Goal: Task Accomplishment & Management: Manage account settings

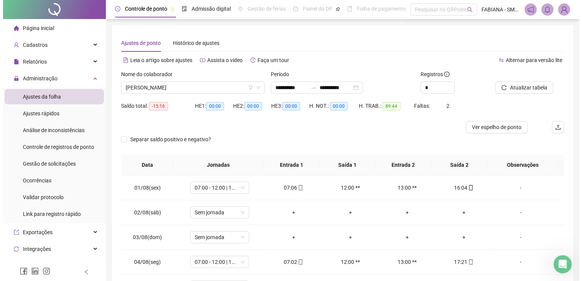
scroll to position [226, 0]
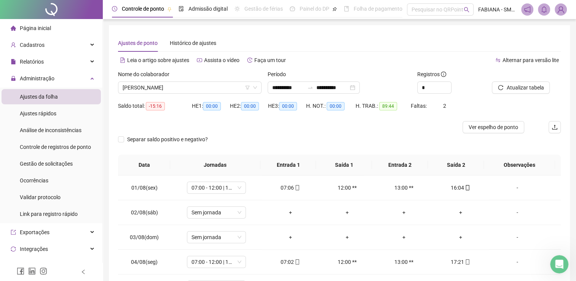
click at [561, 11] on img at bounding box center [560, 9] width 11 height 11
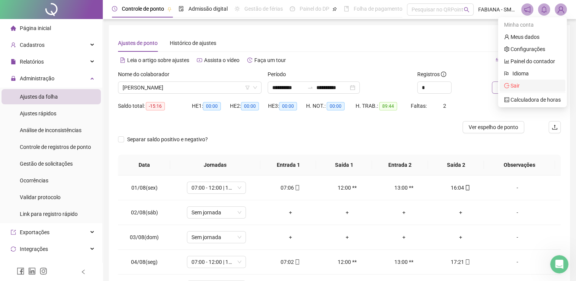
click at [519, 88] on span "Sair" at bounding box center [514, 86] width 9 height 6
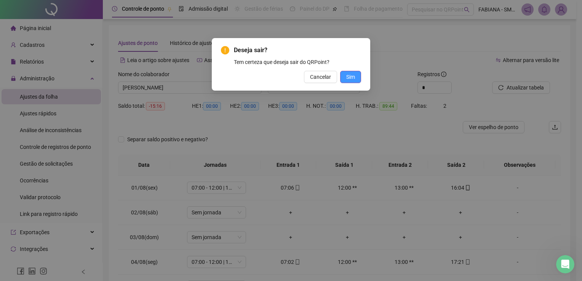
click at [347, 78] on span "Sim" at bounding box center [350, 77] width 9 height 8
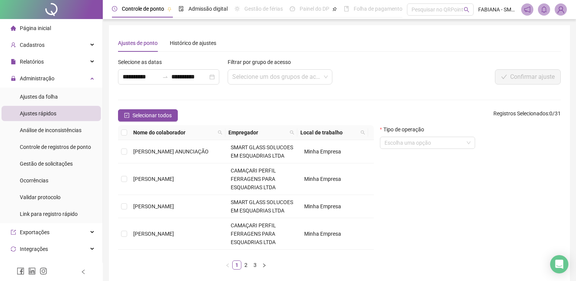
click at [555, 8] on span at bounding box center [561, 9] width 12 height 12
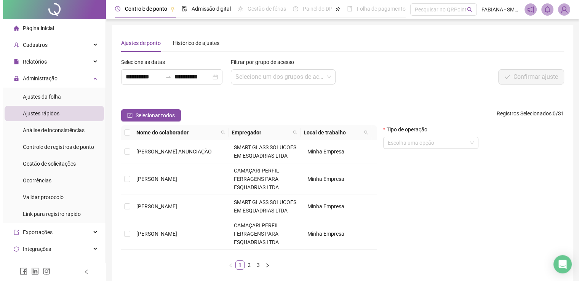
scroll to position [283, 0]
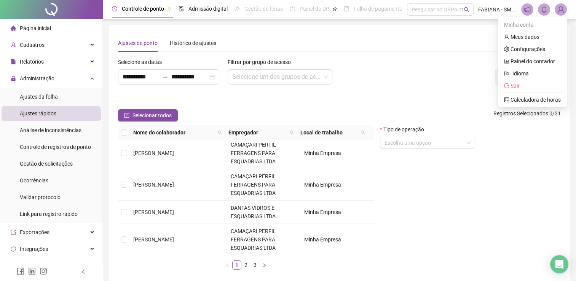
click at [559, 11] on img at bounding box center [560, 9] width 11 height 11
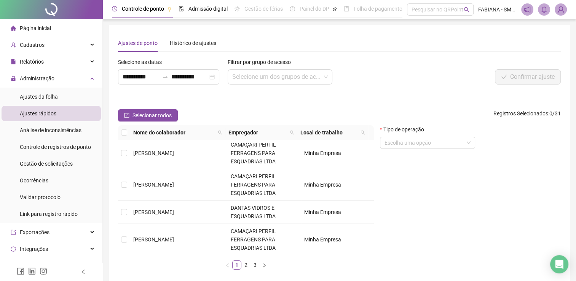
click at [563, 6] on img at bounding box center [560, 9] width 11 height 11
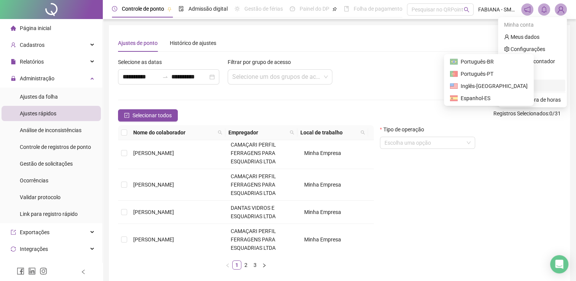
click at [517, 86] on span "Sair" at bounding box center [514, 86] width 9 height 6
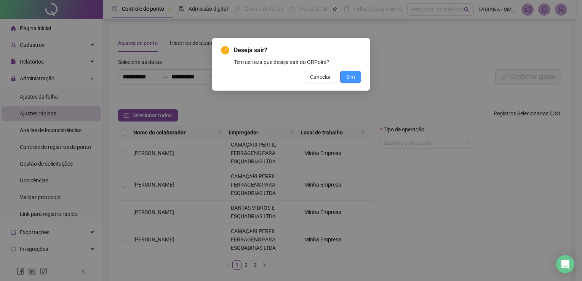
click at [352, 78] on span "Sim" at bounding box center [350, 77] width 9 height 8
